Goal: Task Accomplishment & Management: Manage account settings

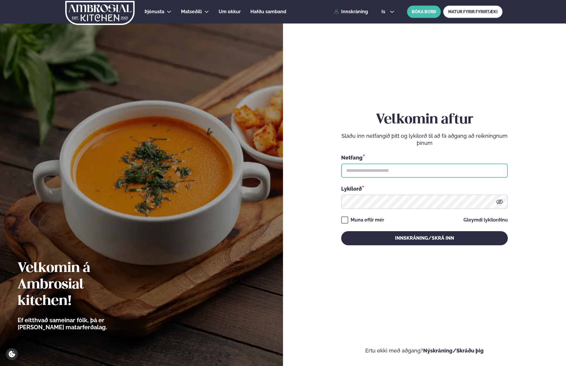
click at [388, 169] on input "text" at bounding box center [424, 171] width 167 height 14
type input "**********"
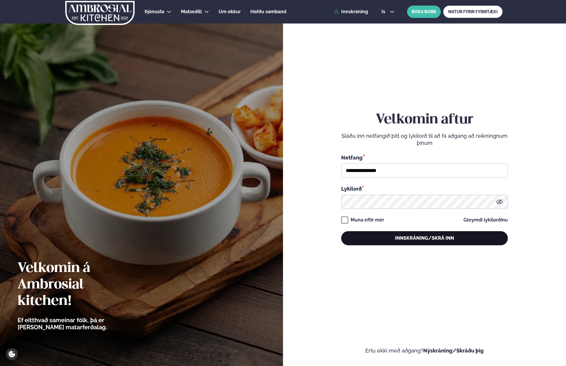
click at [405, 239] on button "Innskráning/Skrá inn" at bounding box center [424, 238] width 167 height 14
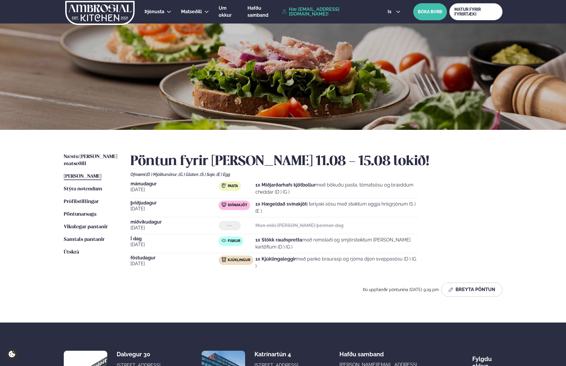
click at [220, 105] on div at bounding box center [283, 77] width 566 height 106
click at [479, 284] on button "Breyta Pöntun" at bounding box center [471, 290] width 61 height 14
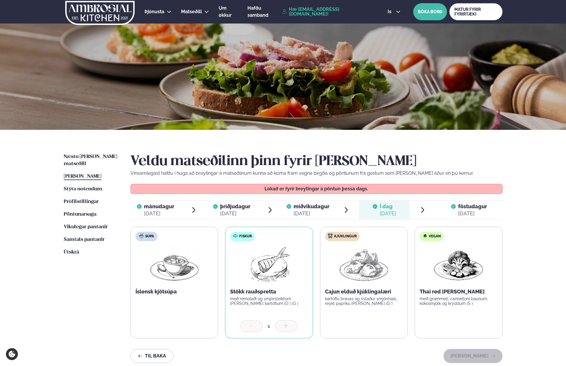
click at [469, 207] on span "föstudagur" at bounding box center [472, 206] width 29 height 6
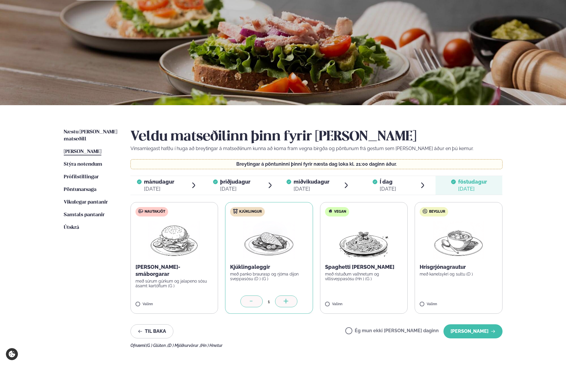
scroll to position [59, 0]
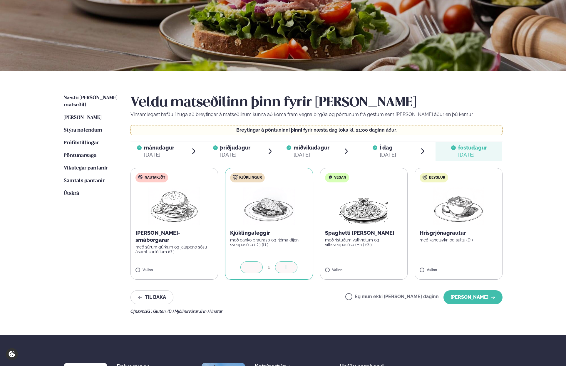
click at [408, 295] on label "Ég mun ekki [PERSON_NAME] daginn" at bounding box center [391, 297] width 93 height 6
click at [485, 296] on button "[PERSON_NAME]" at bounding box center [472, 297] width 59 height 14
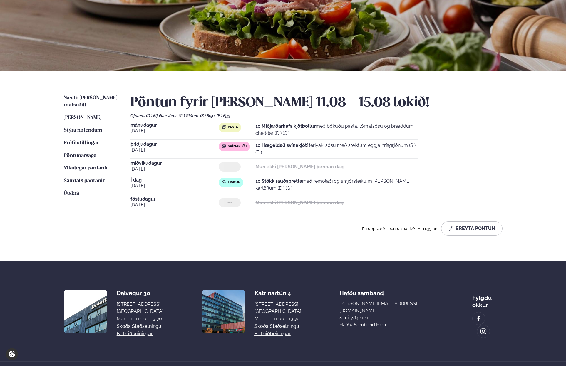
click at [228, 184] on span "Fiskur" at bounding box center [234, 182] width 13 height 5
drag, startPoint x: 228, startPoint y: 184, endPoint x: 147, endPoint y: 158, distance: 85.7
click at [222, 184] on div "Fiskur" at bounding box center [231, 182] width 25 height 9
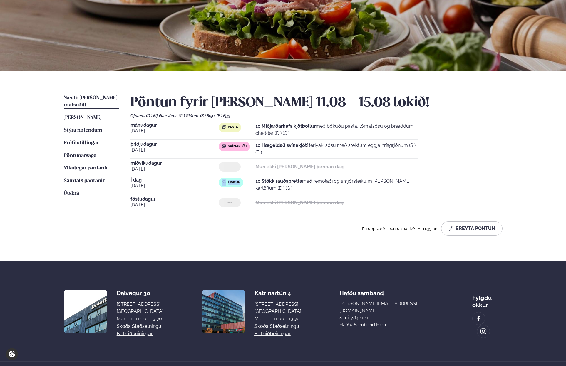
click at [99, 97] on span "Næstu [PERSON_NAME] matseðill" at bounding box center [90, 101] width 53 height 12
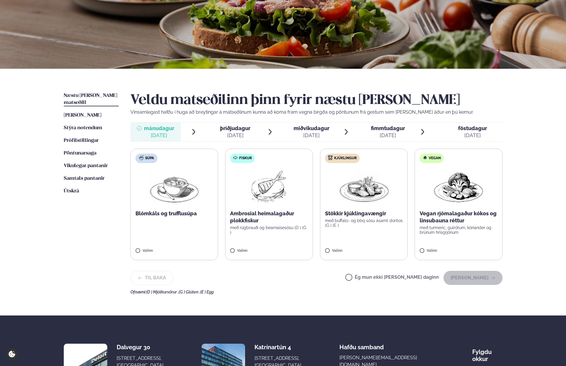
scroll to position [63, 0]
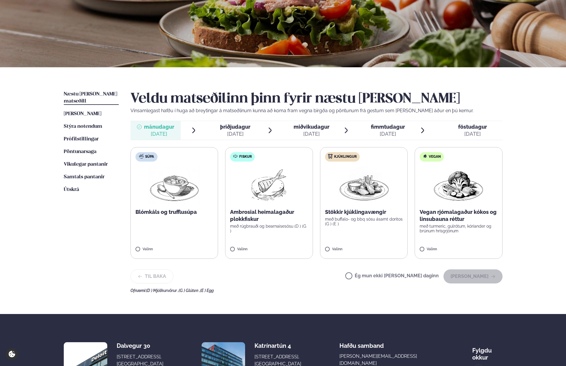
click at [405, 274] on label "Ég mun ekki [PERSON_NAME] daginn" at bounding box center [391, 277] width 93 height 6
click at [475, 274] on button "[PERSON_NAME]" at bounding box center [472, 276] width 59 height 14
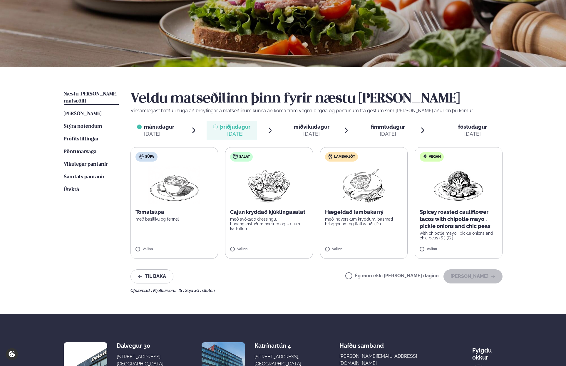
click at [397, 273] on div "Ég mun ekki [PERSON_NAME] daginn [PERSON_NAME]" at bounding box center [423, 276] width 157 height 14
click at [428, 273] on div "Ég mun ekki [PERSON_NAME] daginn [PERSON_NAME]" at bounding box center [423, 276] width 157 height 14
click at [428, 274] on label "Ég mun ekki [PERSON_NAME] daginn" at bounding box center [391, 277] width 93 height 6
click at [468, 274] on button "[PERSON_NAME]" at bounding box center [472, 276] width 59 height 14
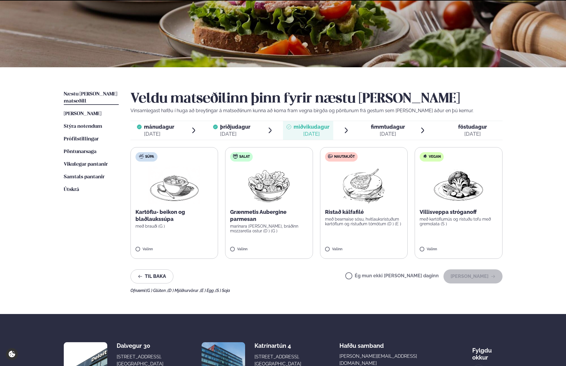
click at [420, 276] on label "Ég mun ekki [PERSON_NAME] daginn" at bounding box center [391, 277] width 93 height 6
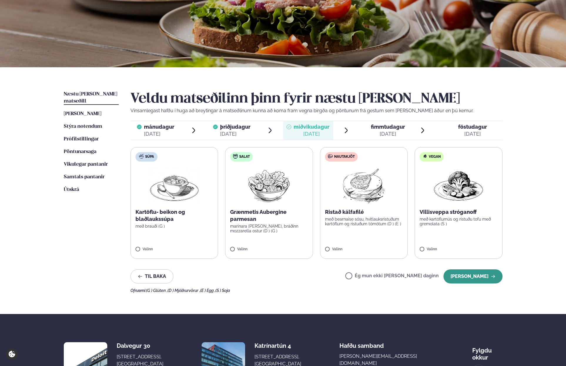
click at [469, 276] on button "[PERSON_NAME]" at bounding box center [472, 276] width 59 height 14
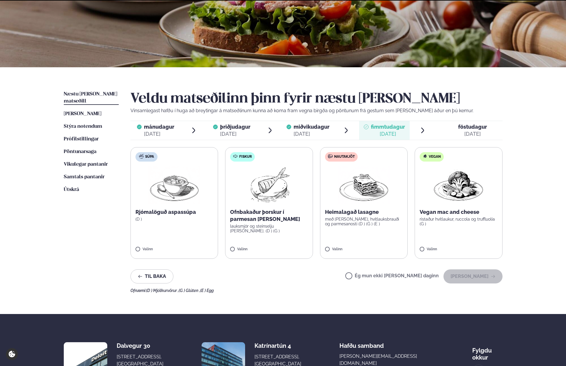
click at [422, 277] on label "Ég mun ekki [PERSON_NAME] daginn" at bounding box center [391, 277] width 93 height 6
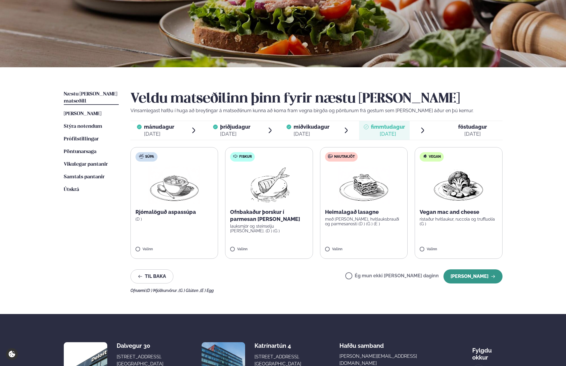
click at [465, 277] on button "[PERSON_NAME]" at bounding box center [472, 276] width 59 height 14
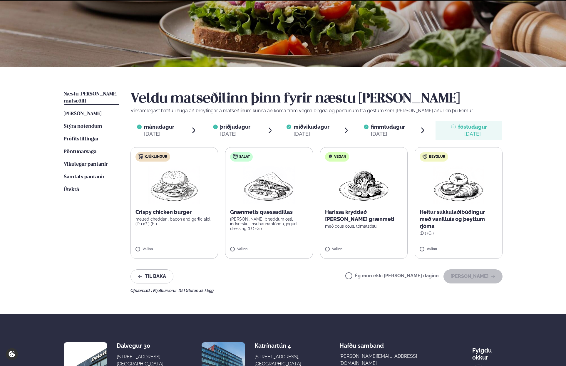
click at [422, 277] on label "Ég mun ekki [PERSON_NAME] daginn" at bounding box center [391, 277] width 93 height 6
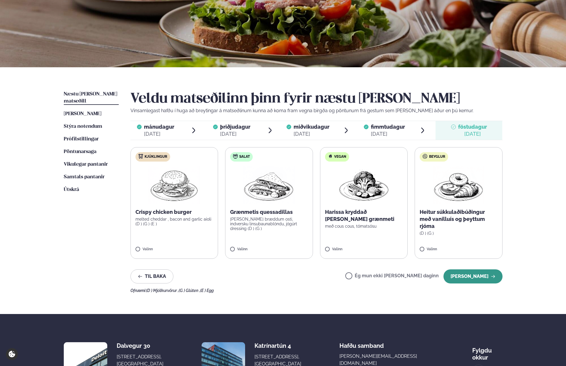
click at [462, 277] on button "[PERSON_NAME]" at bounding box center [472, 276] width 59 height 14
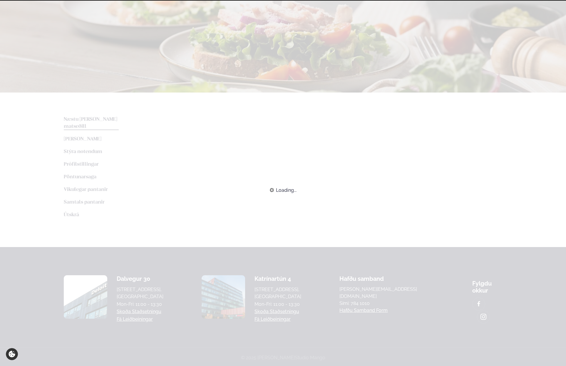
scroll to position [59, 0]
